Goal: Task Accomplishment & Management: Manage account settings

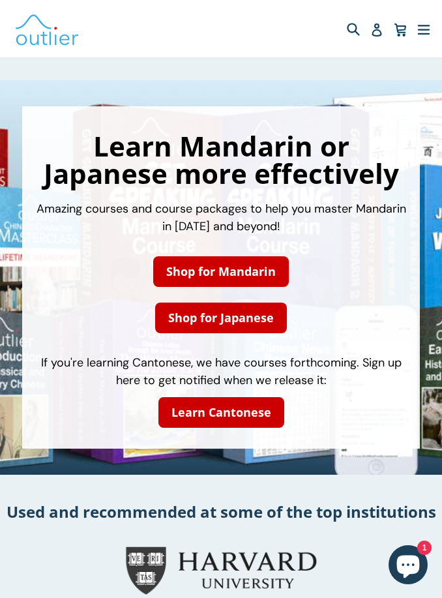
click at [378, 33] on icon at bounding box center [376, 29] width 13 height 13
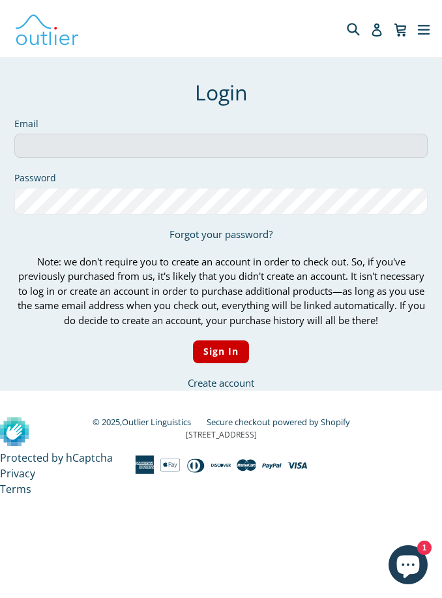
type input "[EMAIL_ADDRESS][DOMAIN_NAME]"
click at [220, 351] on input "Sign In" at bounding box center [221, 351] width 57 height 23
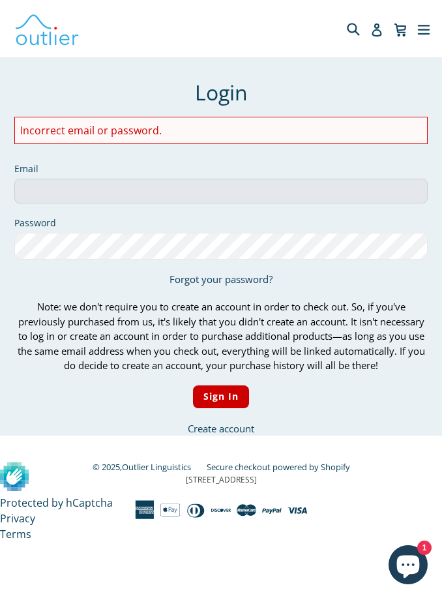
type input "[EMAIL_ADDRESS][DOMAIN_NAME]"
